Goal: Task Accomplishment & Management: Manage account settings

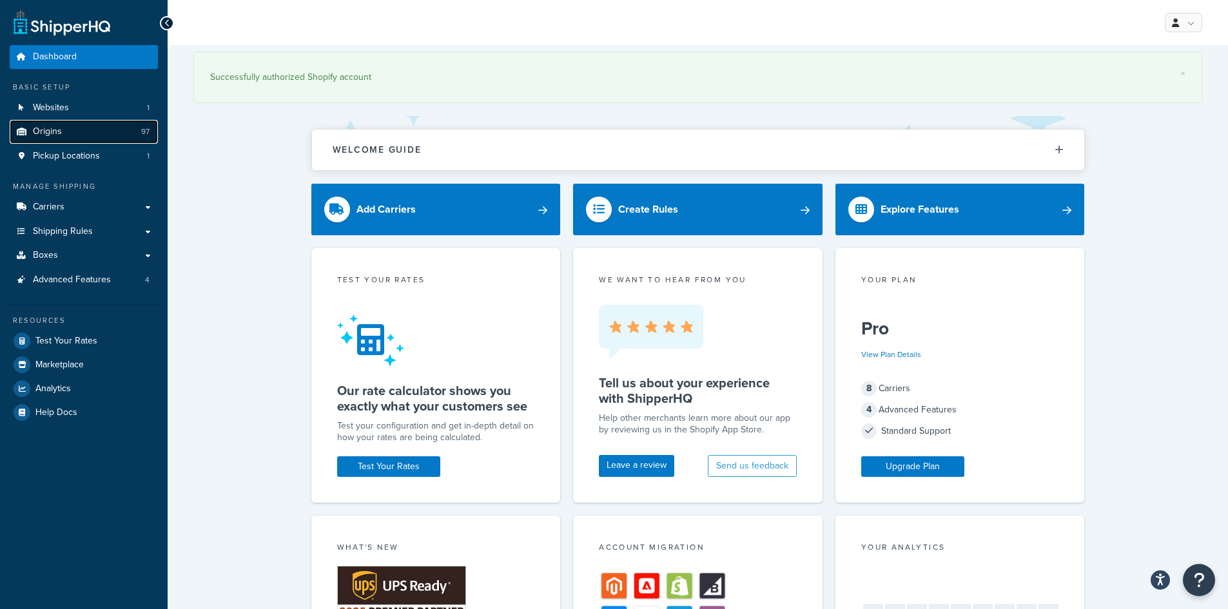
click at [41, 123] on link "Origins 97" at bounding box center [84, 132] width 148 height 24
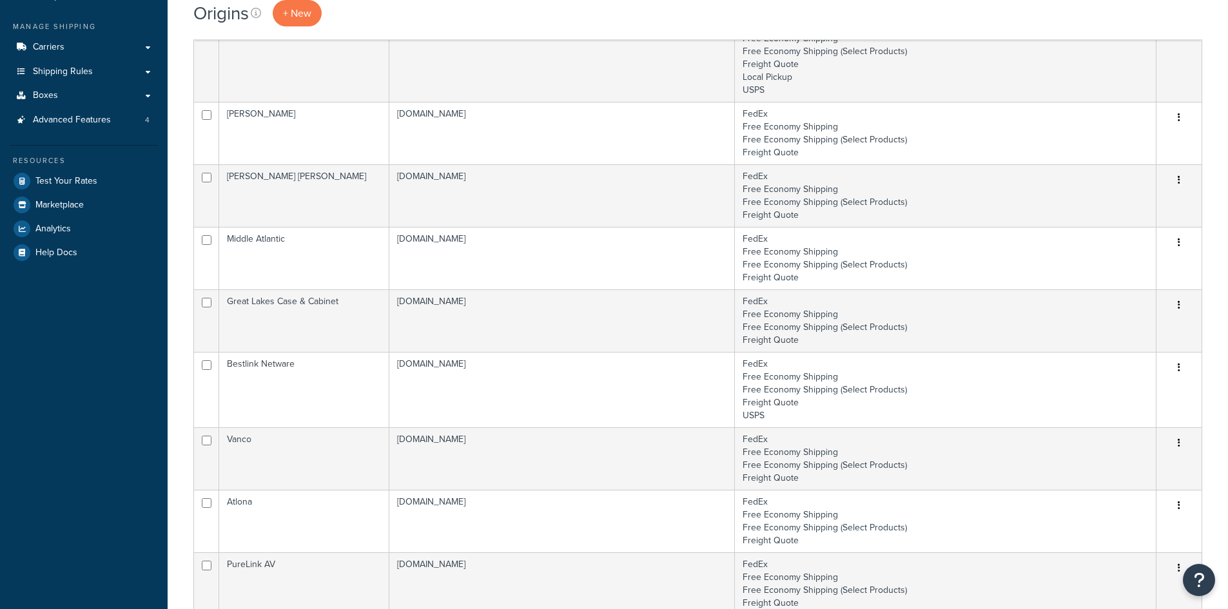
scroll to position [538, 0]
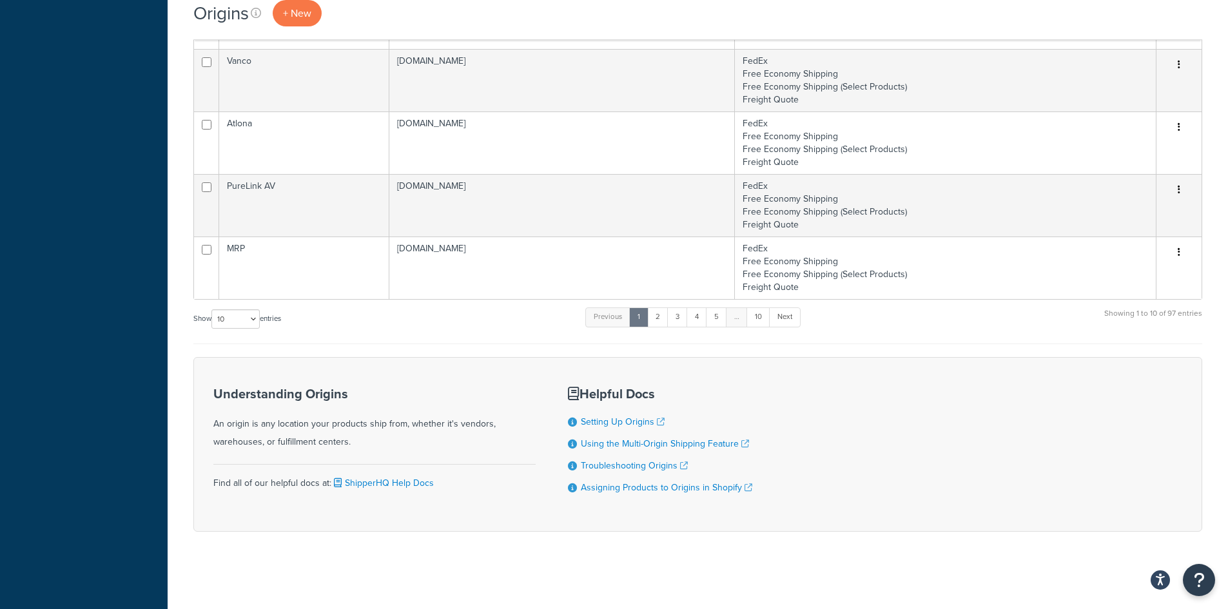
drag, startPoint x: 239, startPoint y: 306, endPoint x: 233, endPoint y: 313, distance: 9.7
click at [233, 318] on select "10 15 25 50 100 1000" at bounding box center [235, 318] width 48 height 19
select select "100"
click at [213, 310] on select "10 15 25 50 100 1000" at bounding box center [235, 318] width 48 height 19
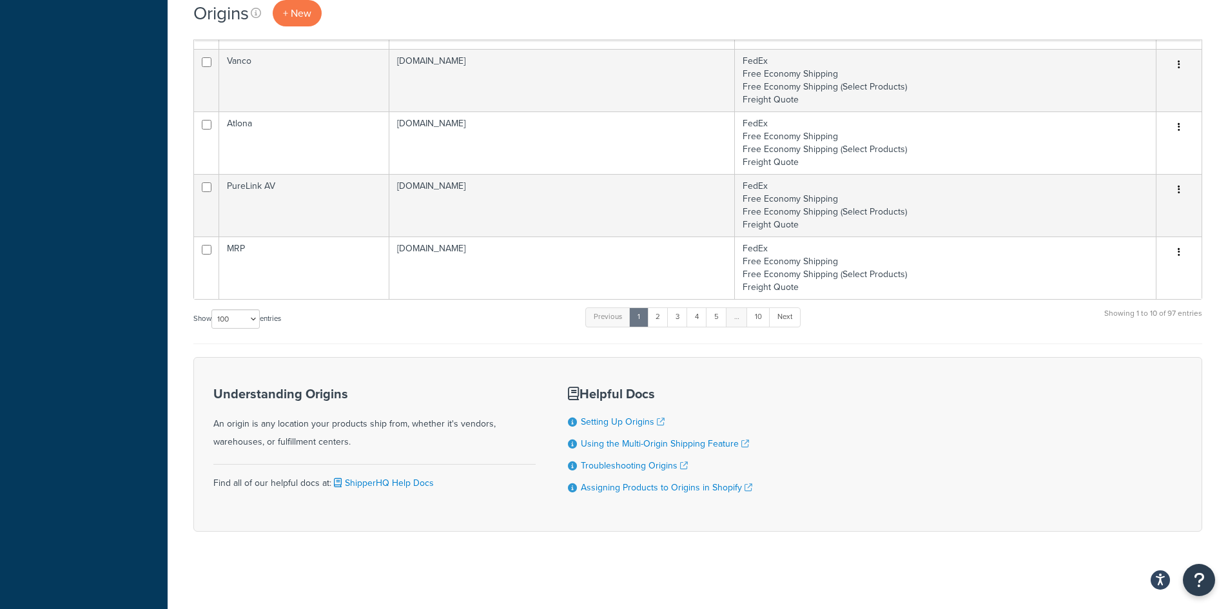
click at [123, 380] on div "Dashboard Basic Setup Websites 1 Origins 97 Pickup Locations 1 Manage Shipping …" at bounding box center [84, 36] width 168 height 1148
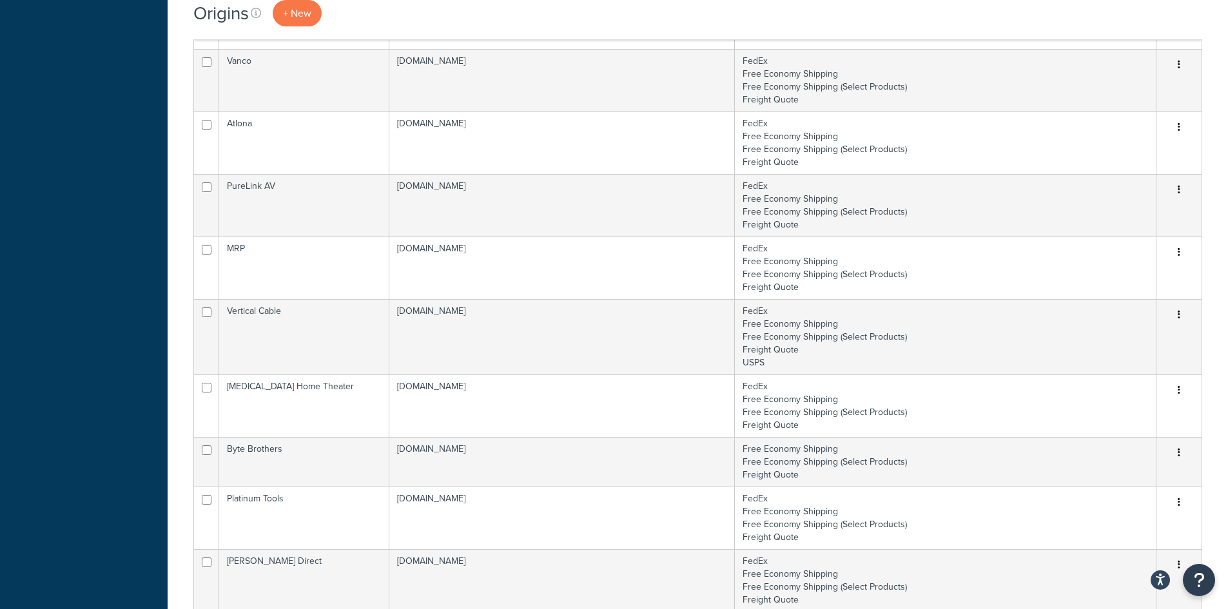
scroll to position [4951, 0]
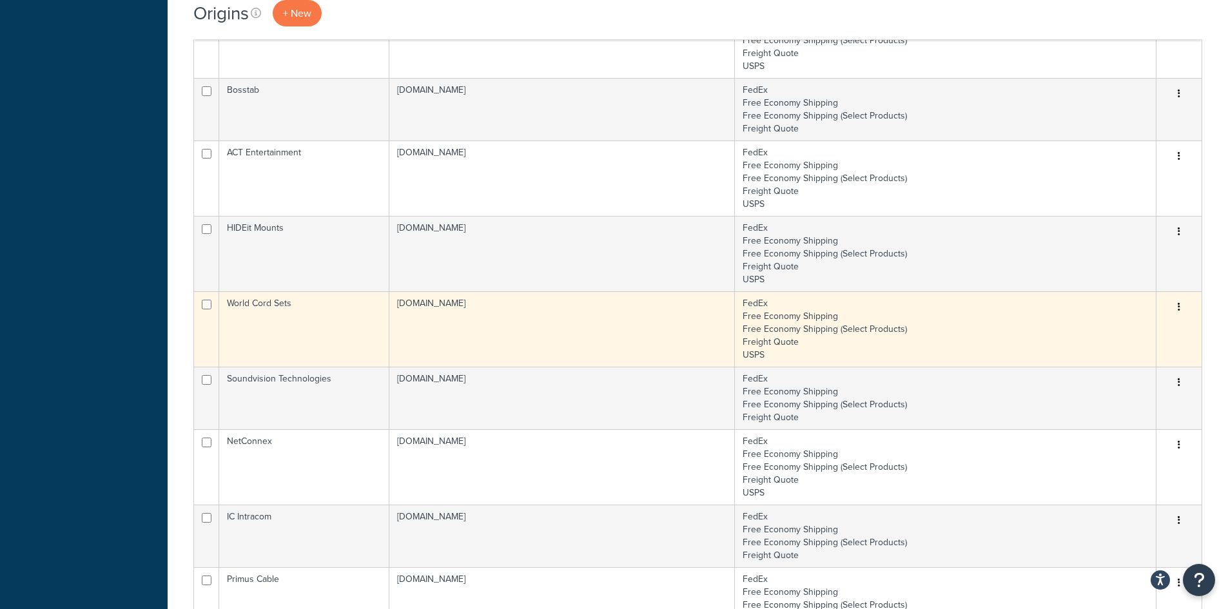
click at [246, 342] on td "World Cord Sets" at bounding box center [304, 328] width 170 height 75
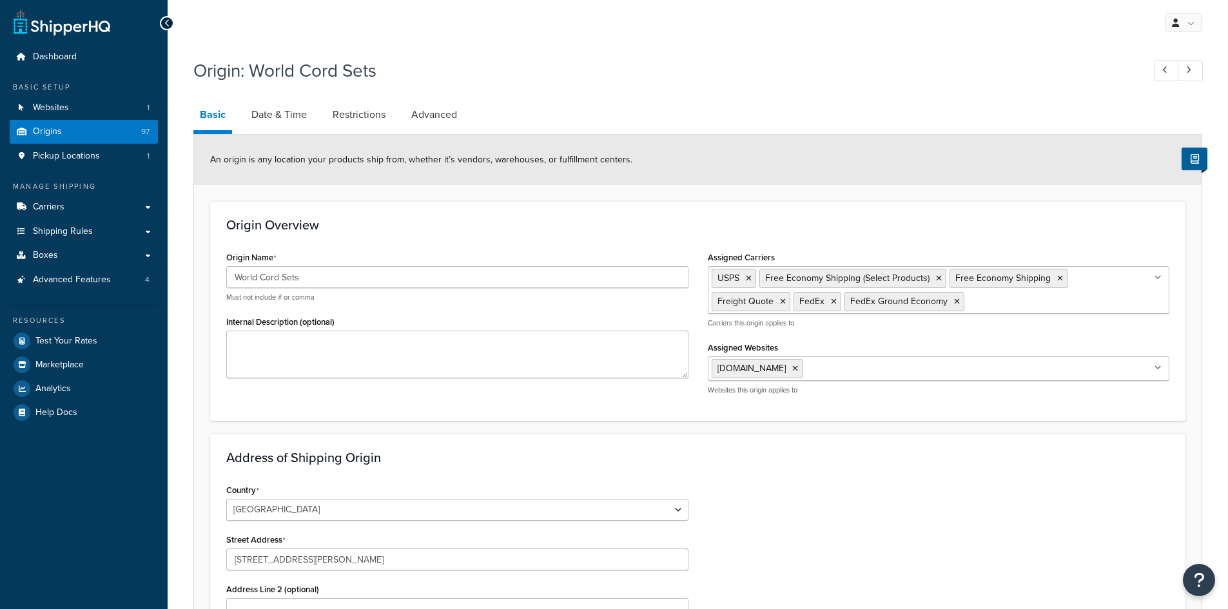
select select "7"
